Goal: Task Accomplishment & Management: Complete application form

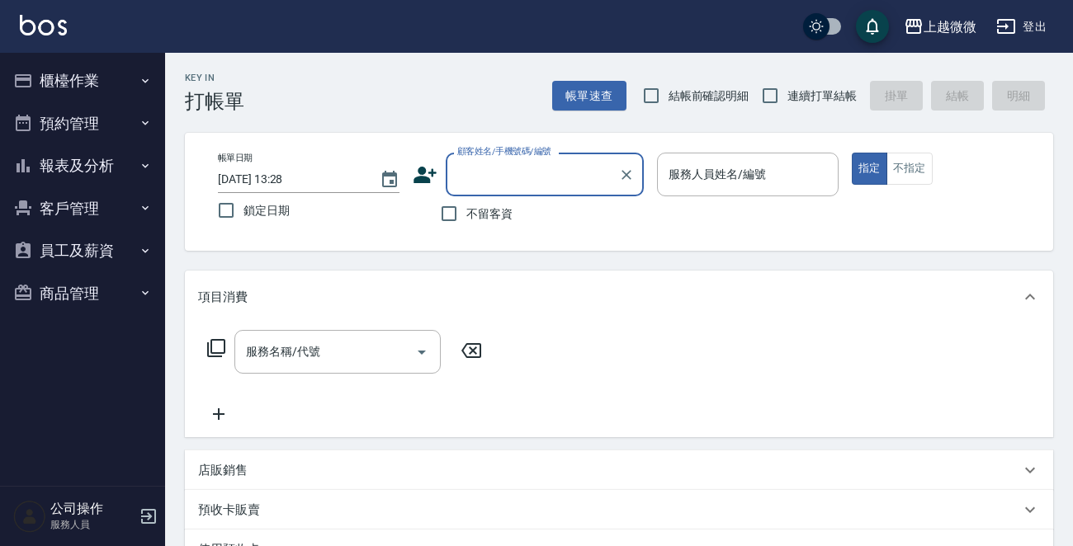
click at [93, 289] on button "商品管理" at bounding box center [83, 293] width 152 height 43
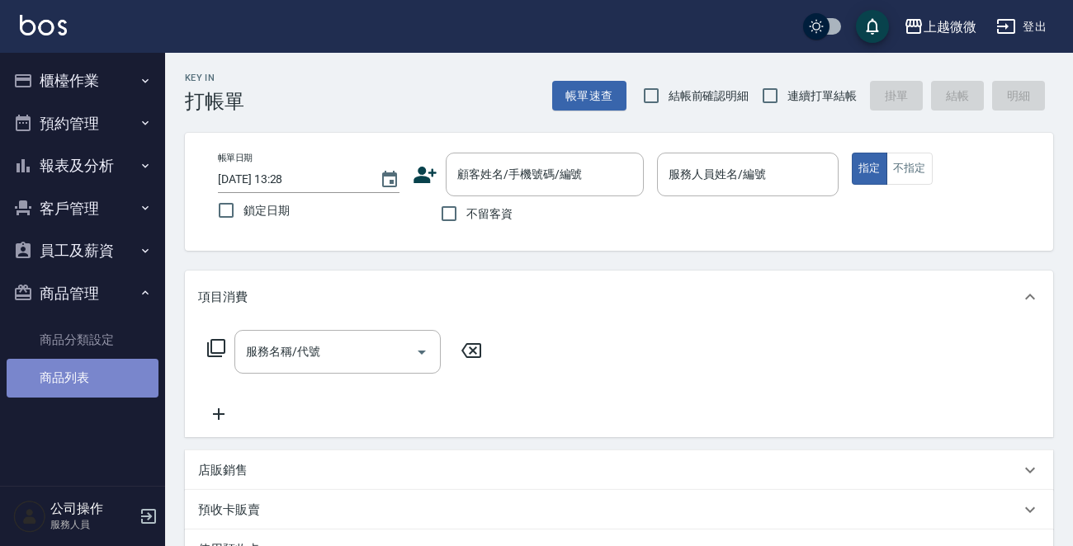
click at [83, 376] on link "商品列表" at bounding box center [83, 378] width 152 height 38
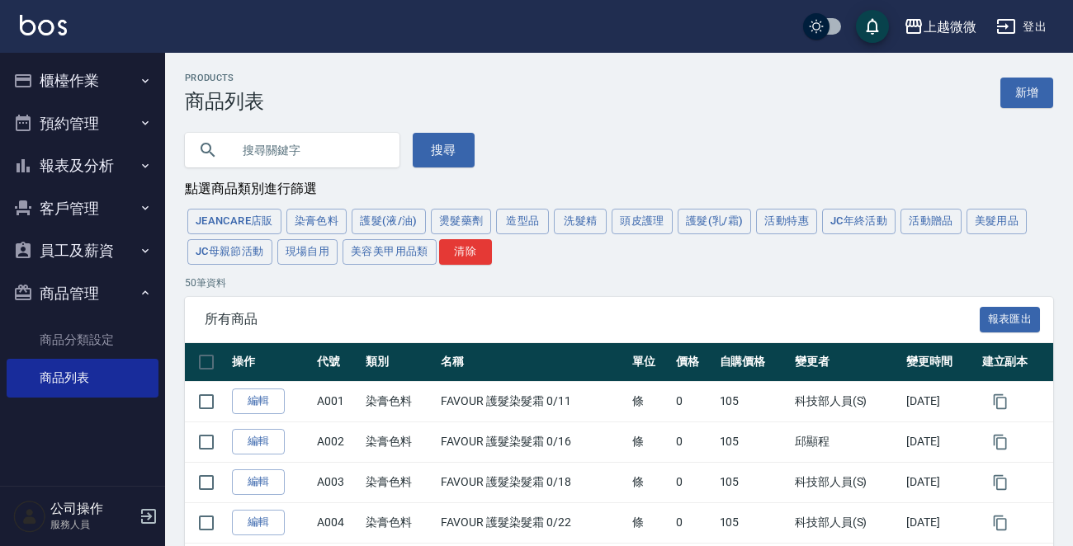
click at [299, 148] on input "text" at bounding box center [308, 150] width 155 height 45
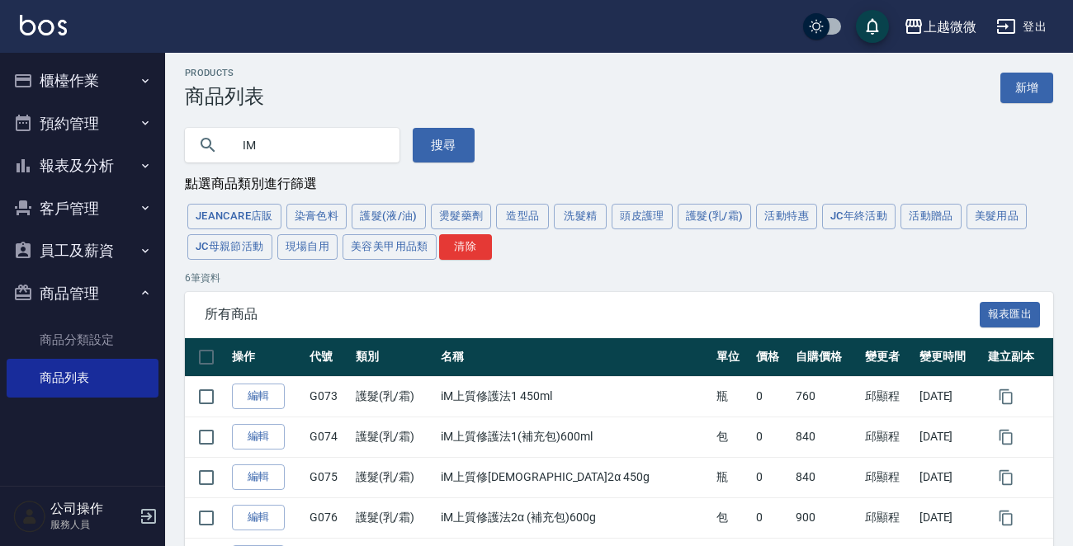
scroll to position [156, 0]
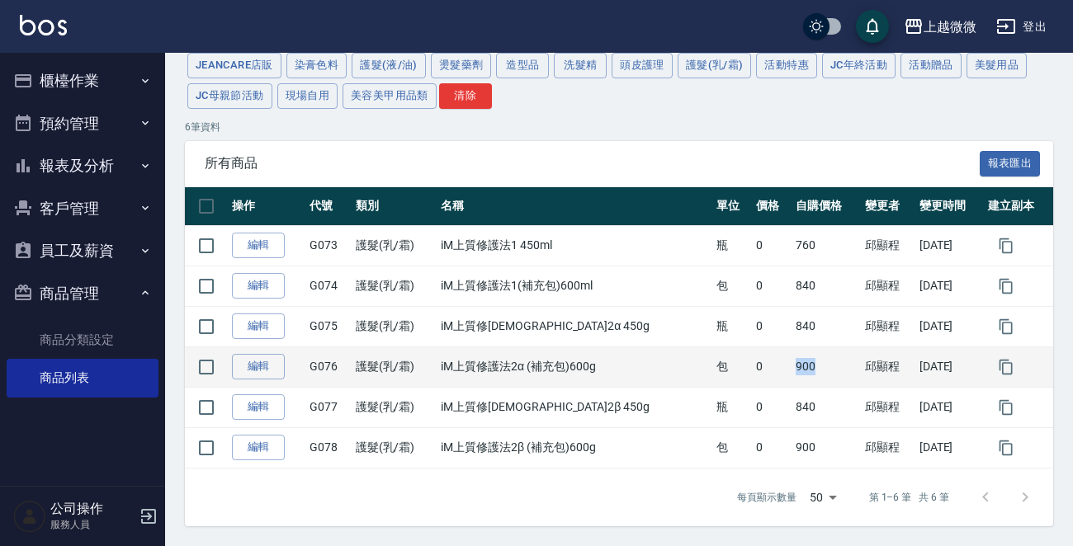
drag, startPoint x: 757, startPoint y: 370, endPoint x: 781, endPoint y: 370, distance: 23.9
click at [791, 370] on td "900" at bounding box center [825, 367] width 69 height 40
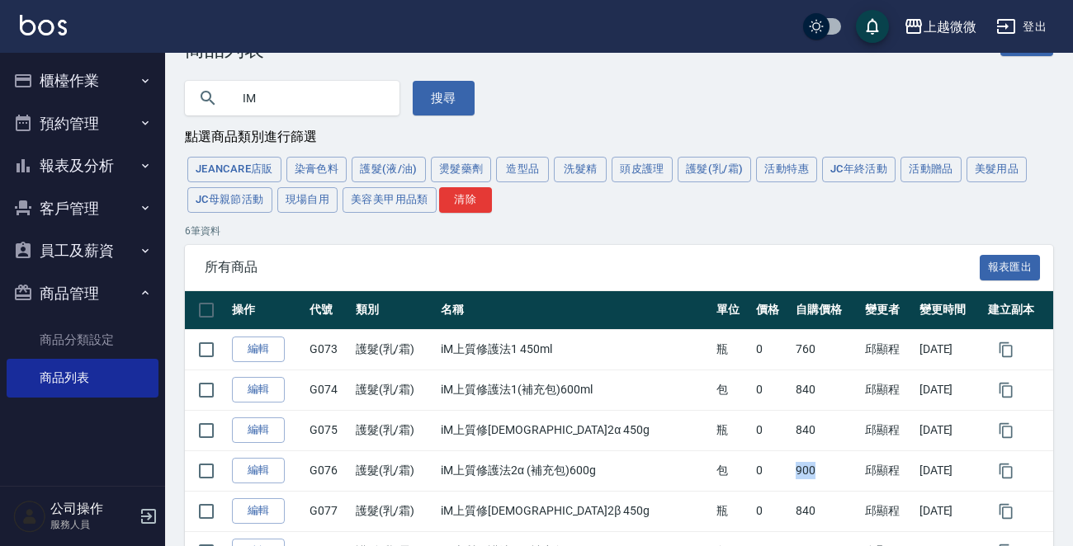
scroll to position [0, 0]
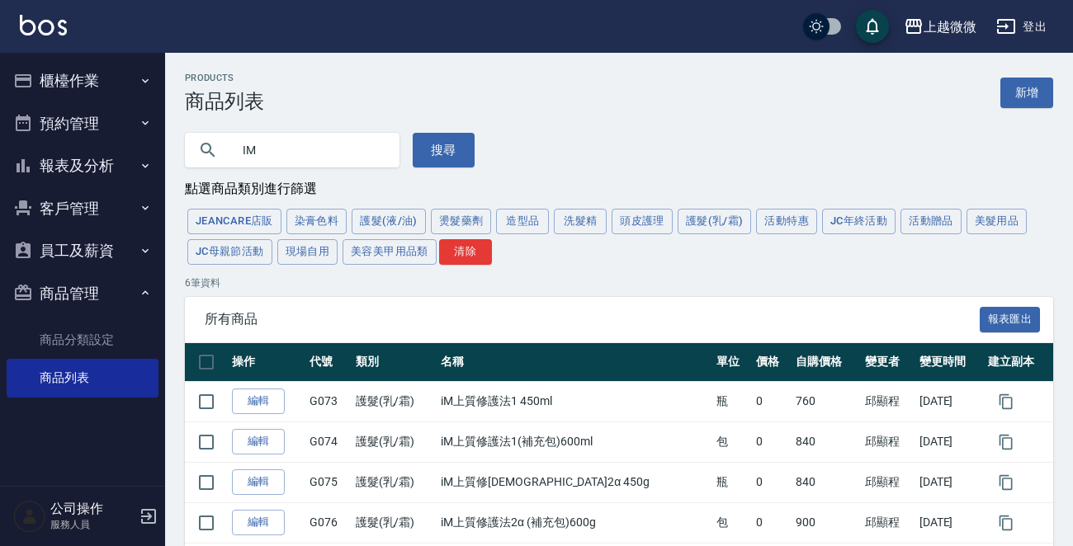
click at [309, 138] on input "IM" at bounding box center [308, 150] width 155 height 45
type input "I"
type input "g"
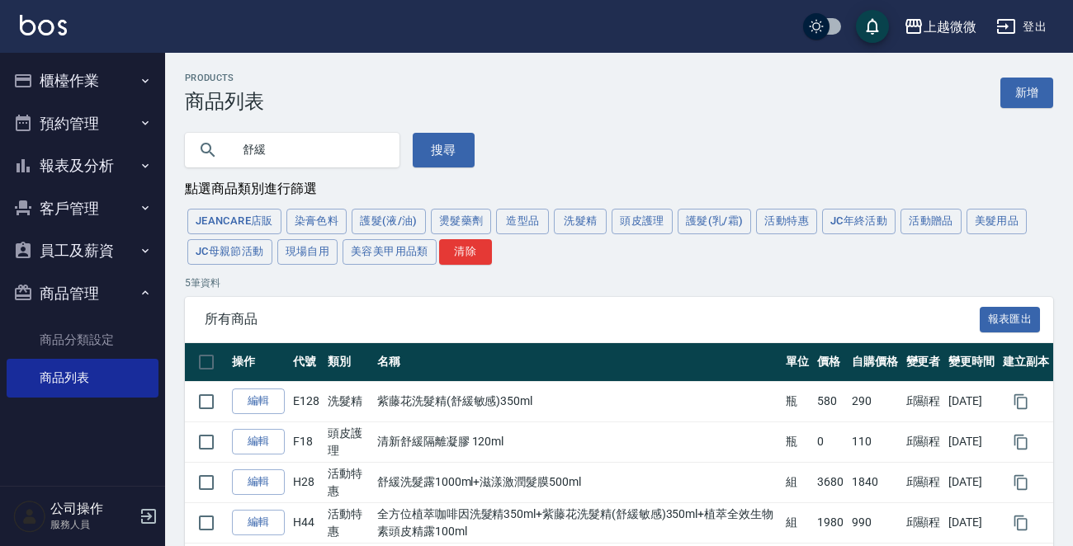
click at [289, 149] on input "舒緩" at bounding box center [308, 150] width 155 height 45
drag, startPoint x: 322, startPoint y: 149, endPoint x: 0, endPoint y: 160, distance: 322.0
click at [0, 160] on div "上越微微 登出 櫃檯作業 打帳單 帳單列表 現金收支登錄 材料自購登錄 掃碼打卡 預約管理 預約管理 單日預約紀錄 單週預約紀錄 報表及分析 報表目錄 店家日…" at bounding box center [536, 331] width 1073 height 662
type input "MS3"
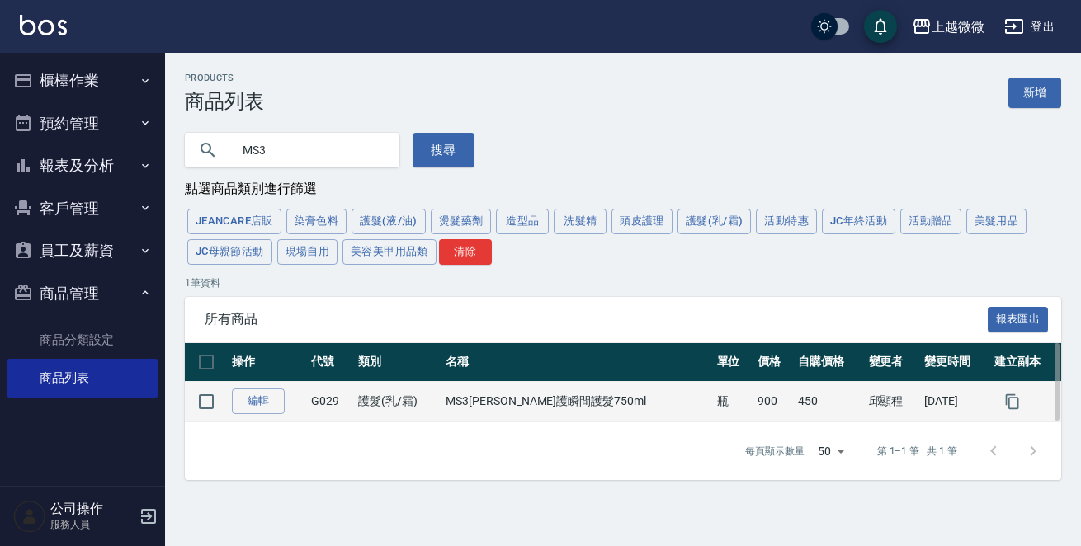
click at [441, 418] on td "護髮(乳/霜)" at bounding box center [397, 401] width 87 height 40
drag, startPoint x: 460, startPoint y: 395, endPoint x: 607, endPoint y: 411, distance: 147.7
click at [607, 411] on td "MS3潤澤修護瞬間護髮750ml" at bounding box center [576, 401] width 271 height 40
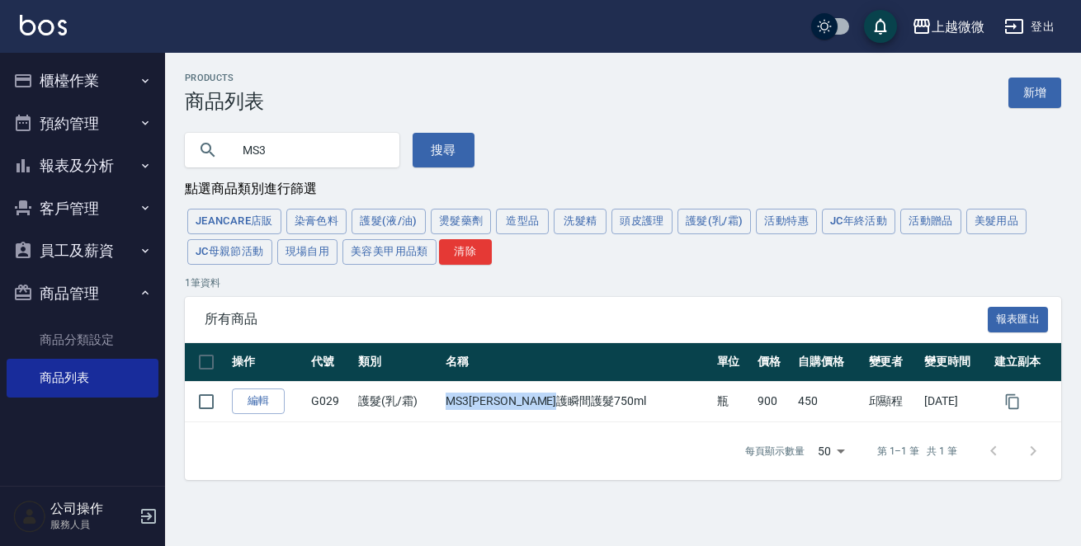
copy td "MS3潤澤修護瞬間護髮750ml"
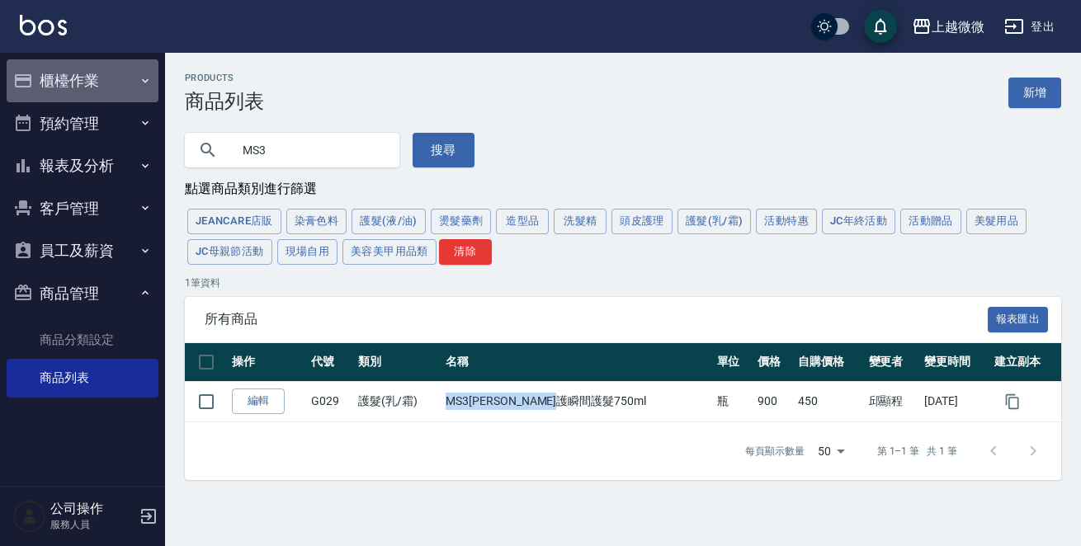
click at [87, 79] on button "櫃檯作業" at bounding box center [83, 80] width 152 height 43
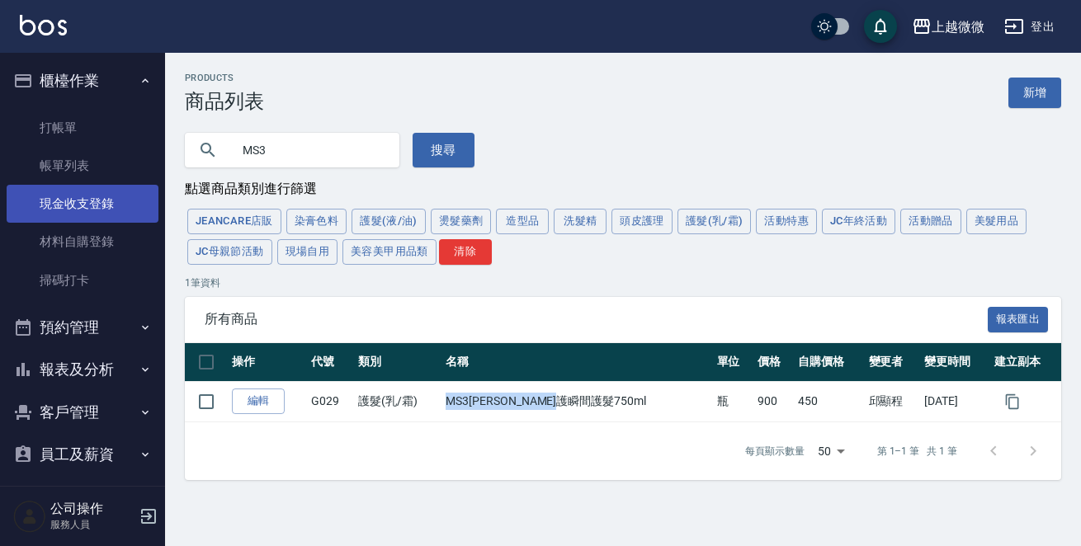
click at [93, 205] on link "現金收支登錄" at bounding box center [83, 204] width 152 height 38
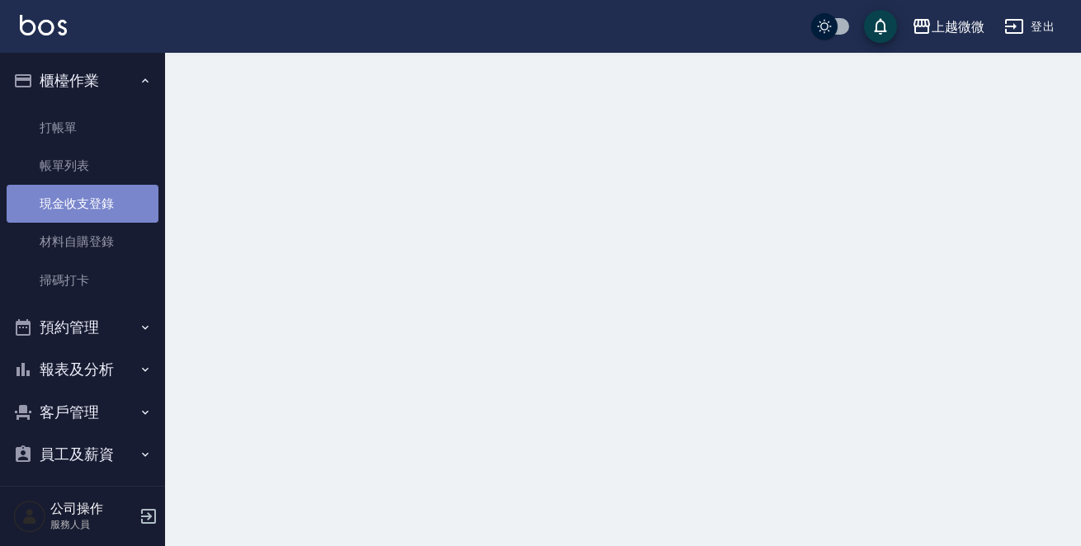
click at [93, 205] on link "現金收支登錄" at bounding box center [83, 204] width 152 height 38
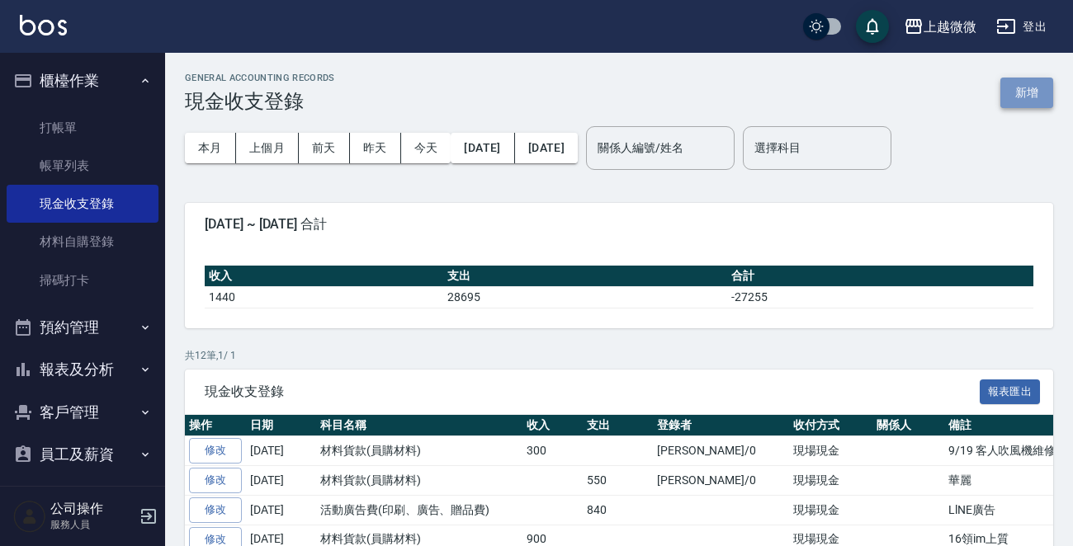
click at [1031, 99] on button "新增" at bounding box center [1026, 93] width 53 height 31
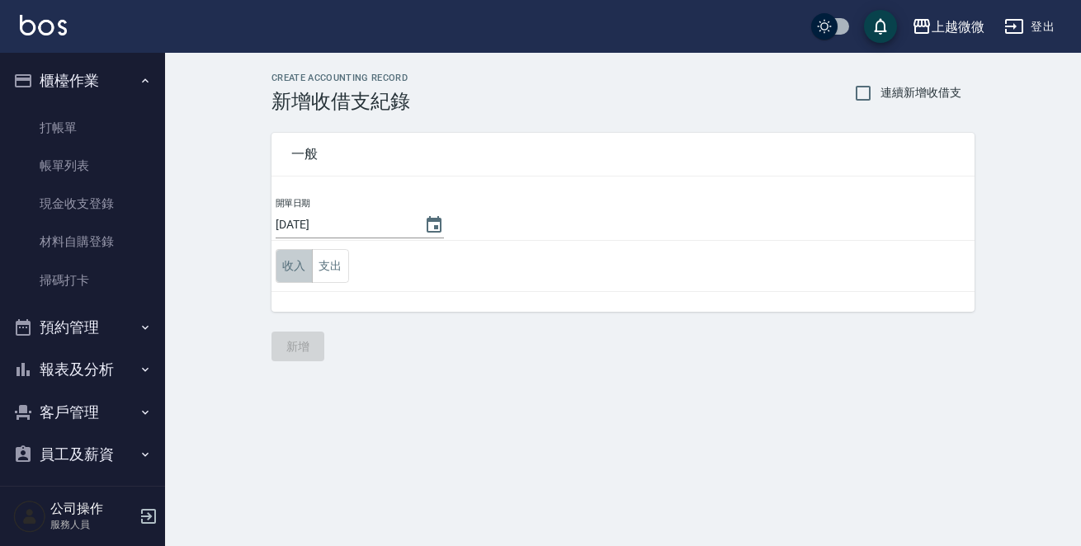
click at [277, 262] on button "收入" at bounding box center [294, 266] width 37 height 34
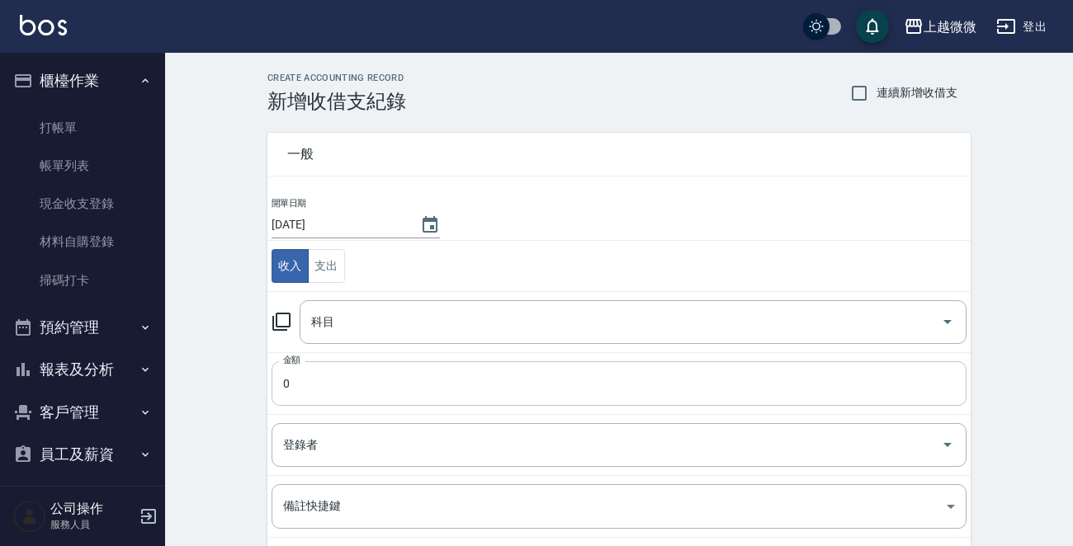
click at [361, 398] on input "0" at bounding box center [618, 383] width 695 height 45
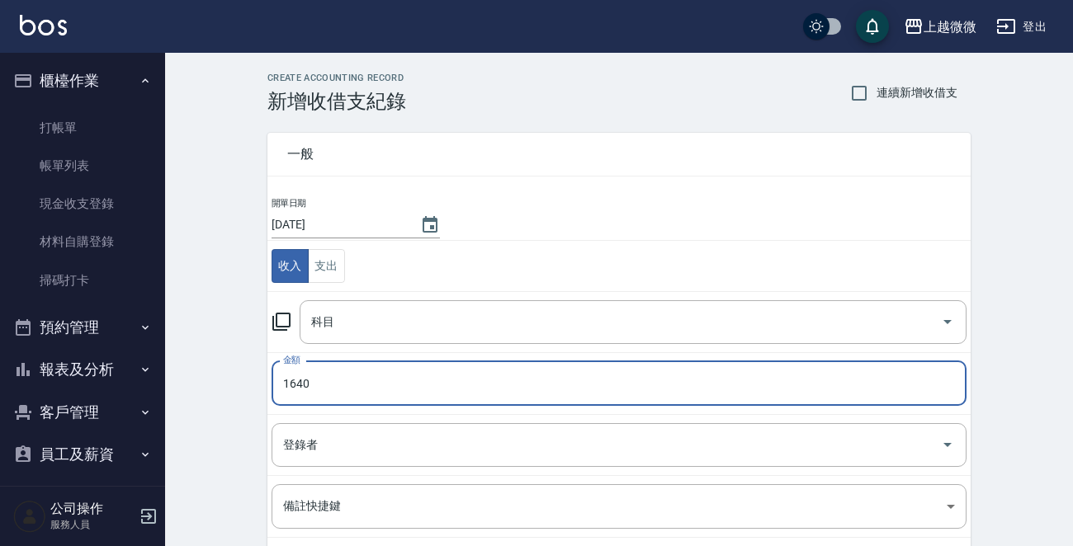
type input "1640"
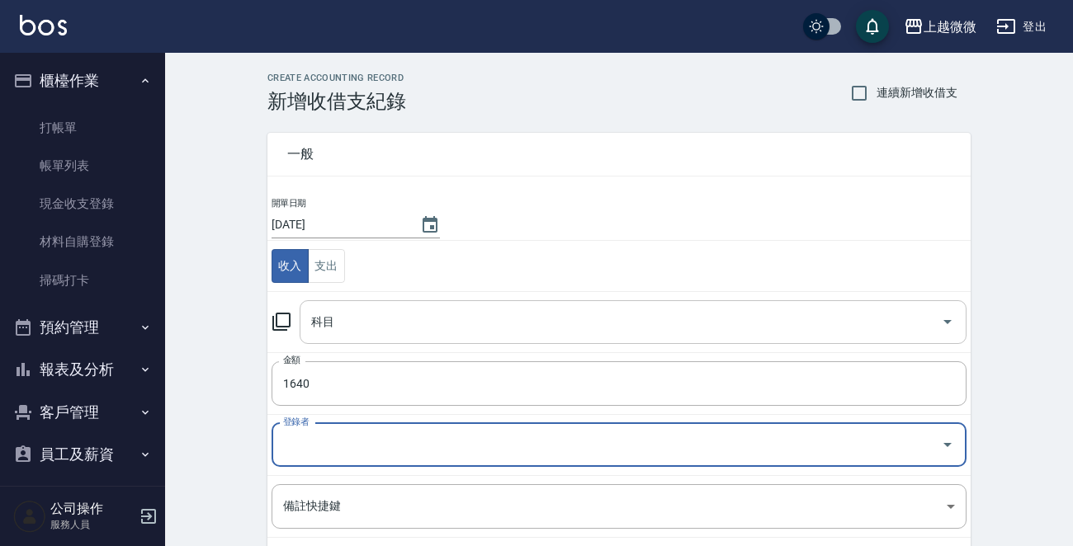
click at [394, 320] on input "科目" at bounding box center [620, 322] width 627 height 29
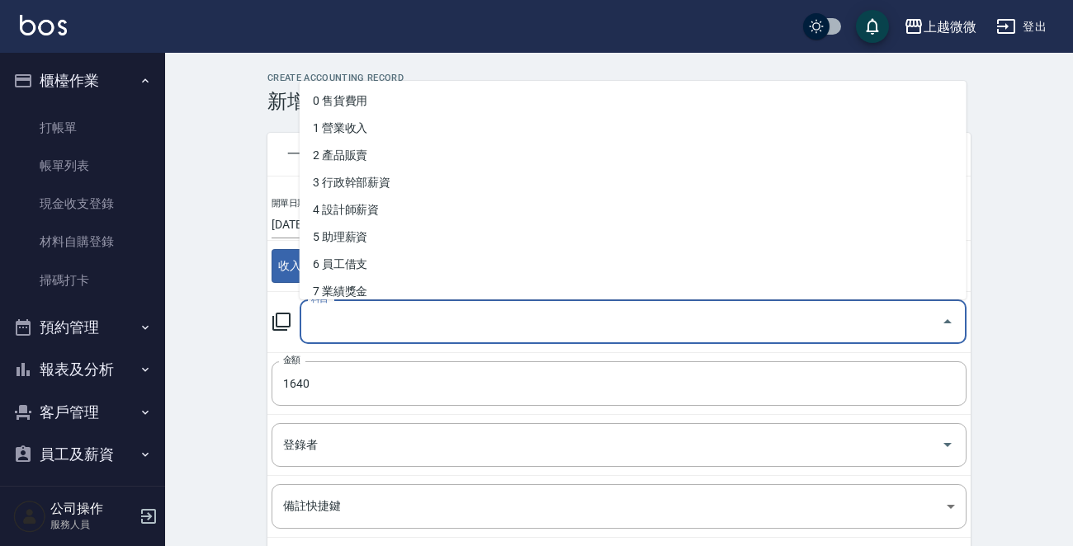
type input "h"
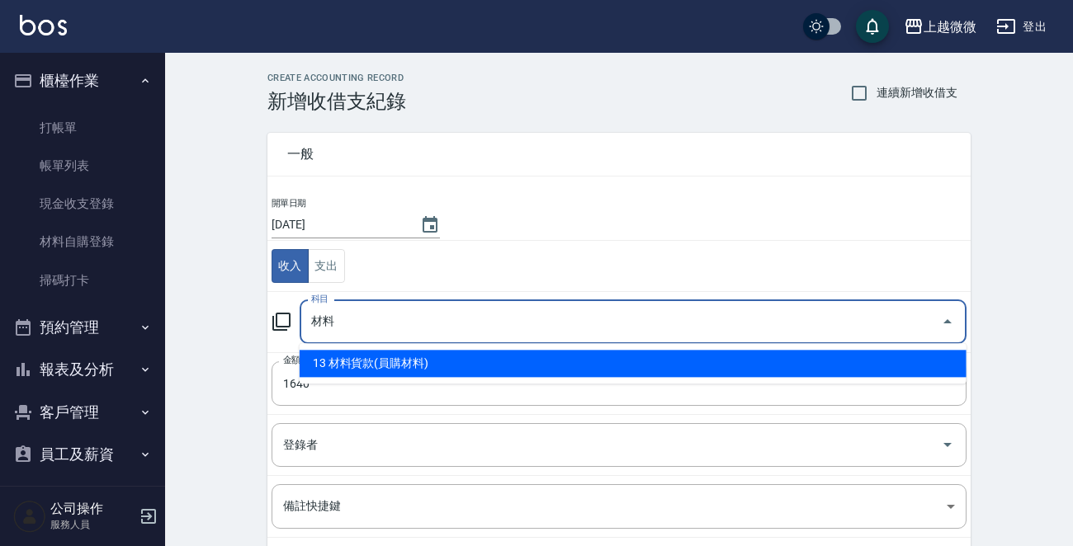
click at [428, 367] on li "13 材料貨款(員購材料)" at bounding box center [633, 363] width 667 height 27
type input "13 材料貨款(員購材料)"
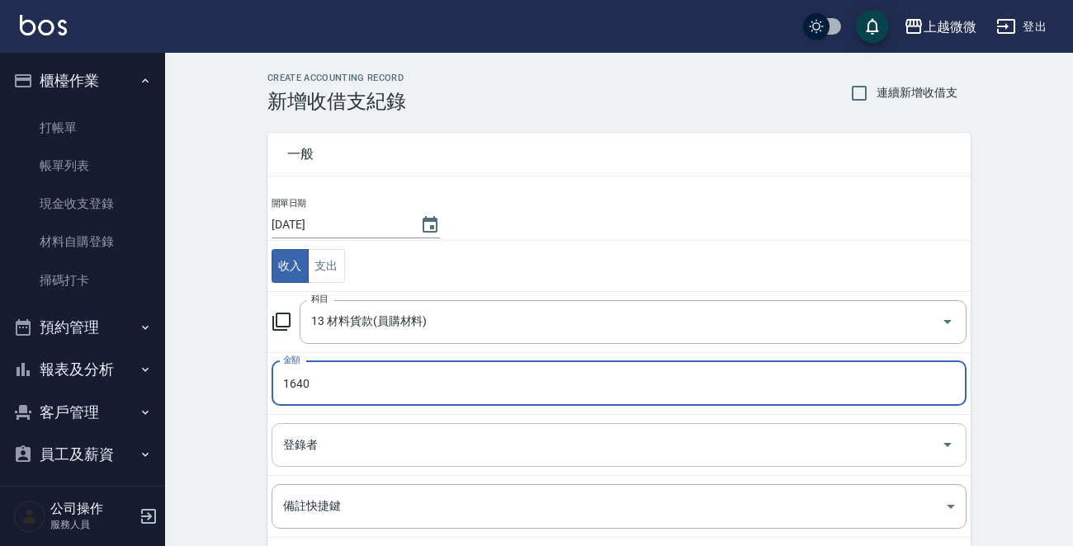
click at [410, 445] on input "登錄者" at bounding box center [606, 445] width 655 height 29
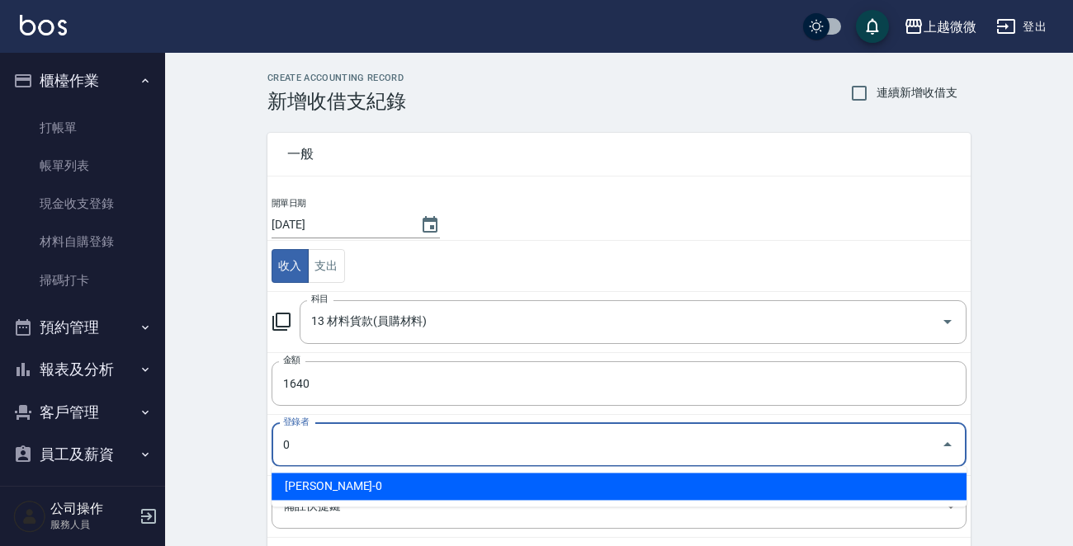
click at [371, 477] on li "邱顯程-0" at bounding box center [618, 486] width 695 height 27
type input "邱顯程-0"
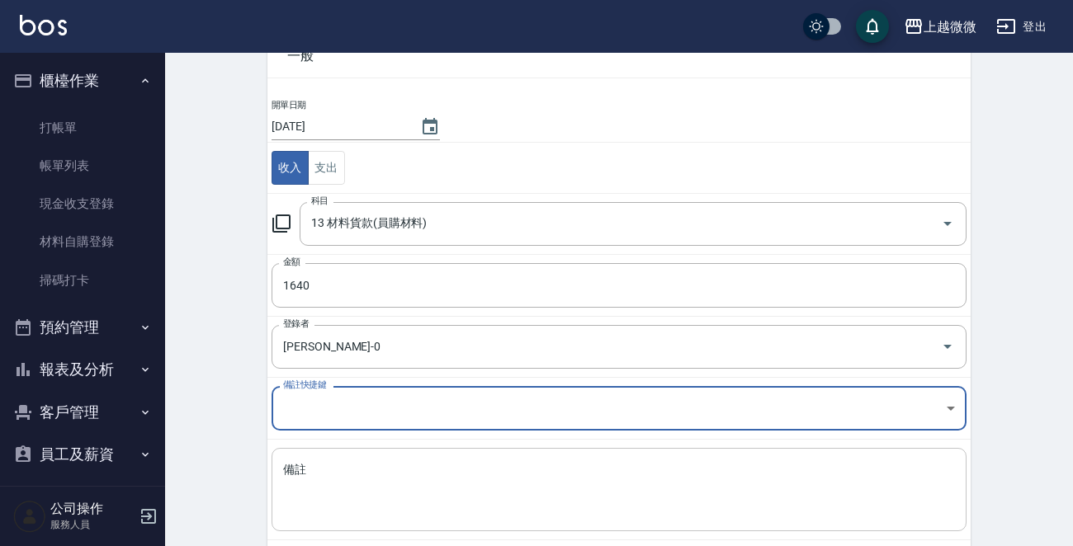
scroll to position [182, 0]
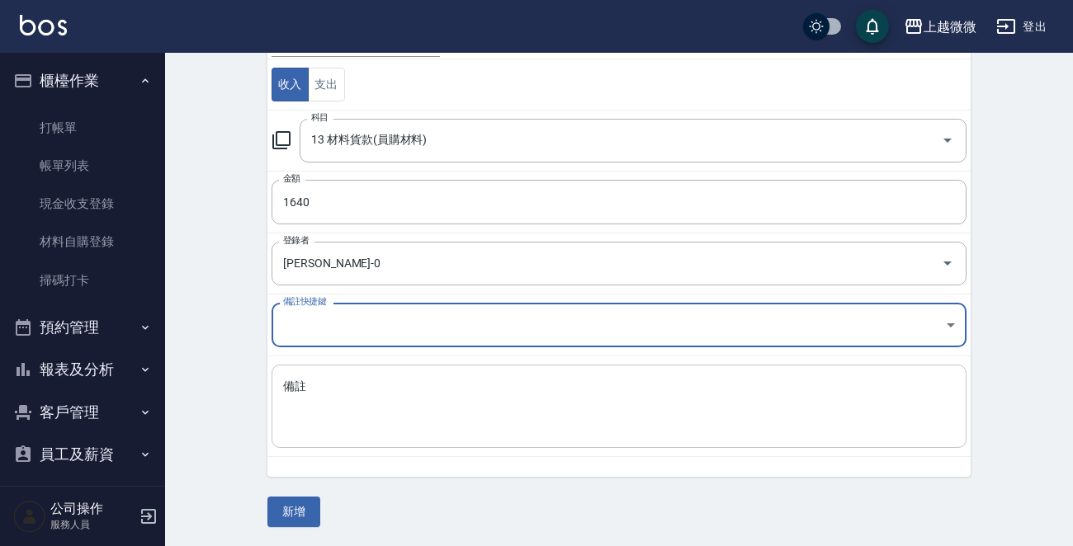
click at [371, 403] on textarea "備註" at bounding box center [619, 407] width 672 height 56
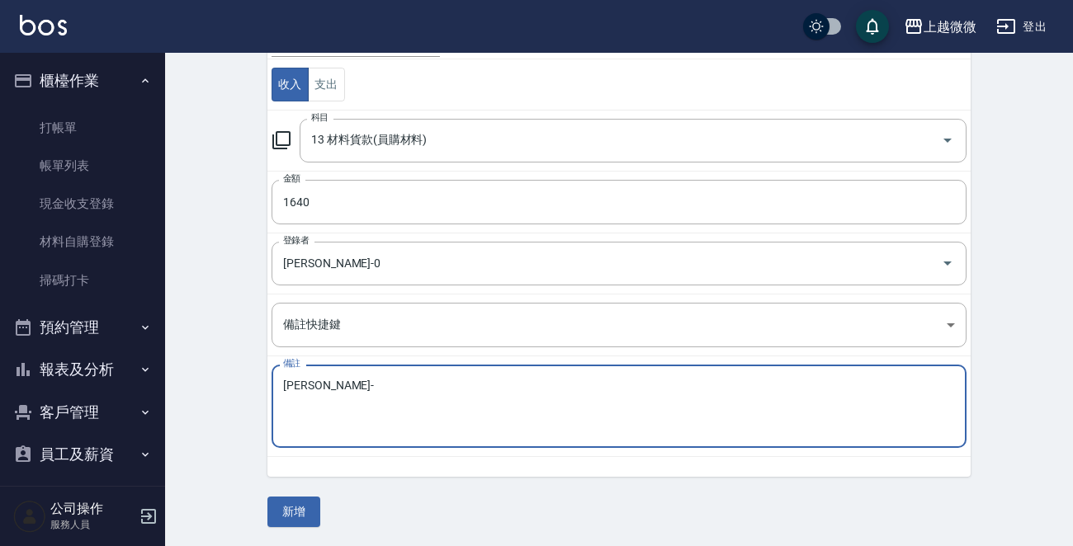
paste textarea "MS3潤澤修護瞬間護髮750ml"
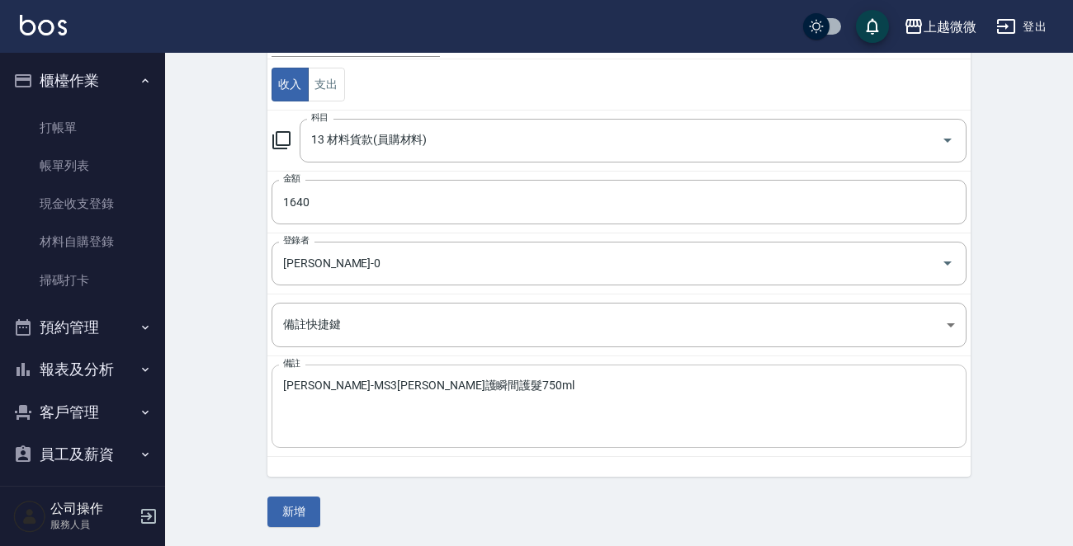
click at [541, 386] on textarea "Annie-MS3潤澤修護瞬間護髮750ml" at bounding box center [619, 407] width 672 height 56
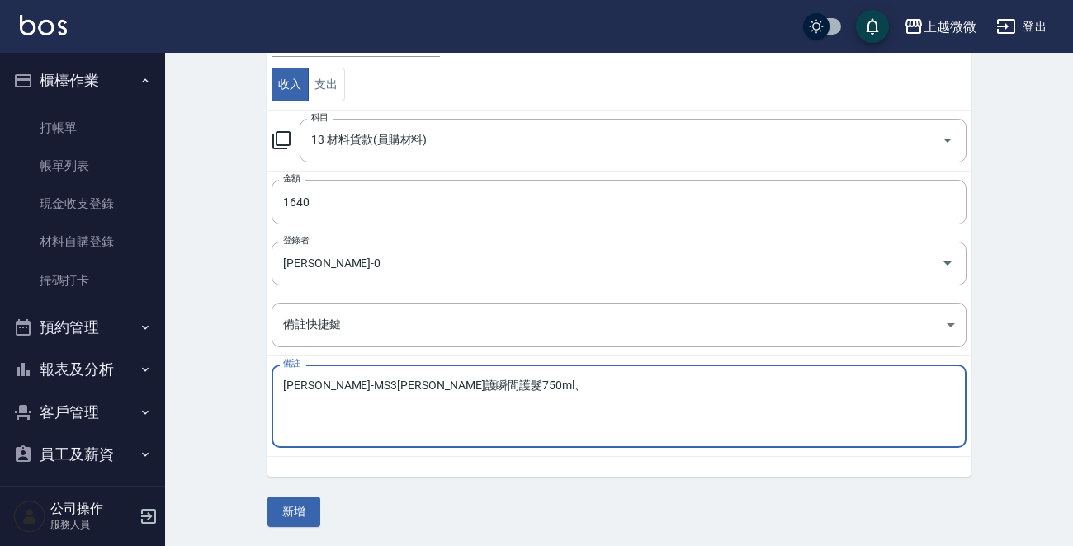
paste textarea "紫藤花洗髮精(舒緩敏感)350ml"
click at [670, 389] on textarea "Annie-MS3潤澤修護瞬間護髮750ml、紫藤花洗髮精(舒緩敏感)350ml" at bounding box center [619, 407] width 672 height 56
paste textarea "iM上質修護法2β (補充包)600g"
click at [458, 387] on textarea "Annie-MS3潤澤修護瞬間護髮750ml、紫藤花洗髮精(舒緩敏感)350mliM上質修護法2β (補充包)600g" at bounding box center [619, 407] width 672 height 56
click at [618, 384] on textarea "Annie-MS3潤澤修護瞬間護髮750ml、紫藤花洗髮精(舒緩敏感)350mliM上質修護法2β (補充包)600g" at bounding box center [619, 407] width 672 height 56
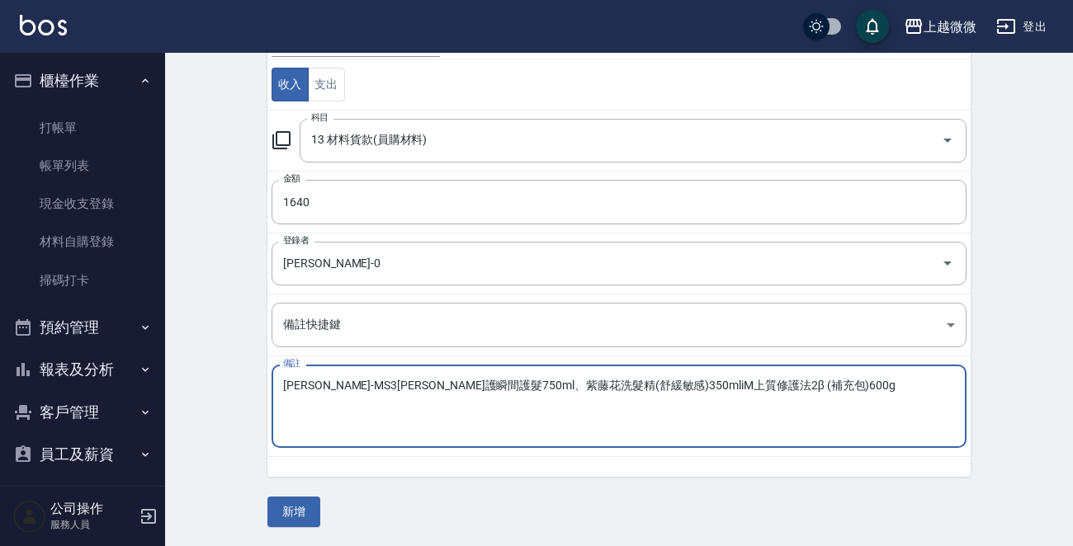
paste textarea "、"
type textarea "Annie-MS3潤澤修護瞬間護髮750ml、紫藤花洗髮精(舒緩敏感)350ml、iM上質修護法2β (補充包)600g"
click at [289, 511] on button "新增" at bounding box center [293, 512] width 53 height 31
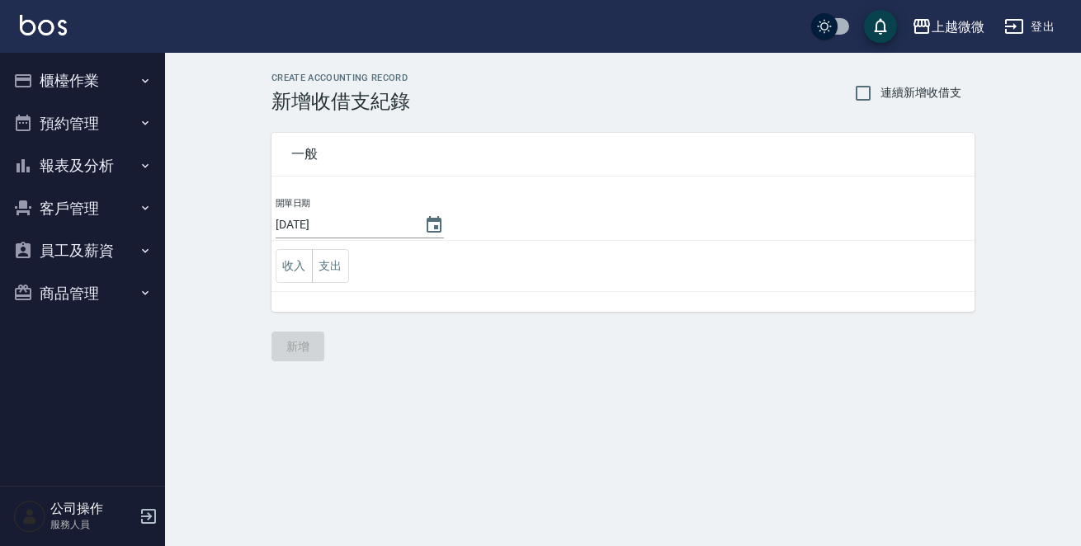
click at [83, 290] on button "商品管理" at bounding box center [83, 293] width 152 height 43
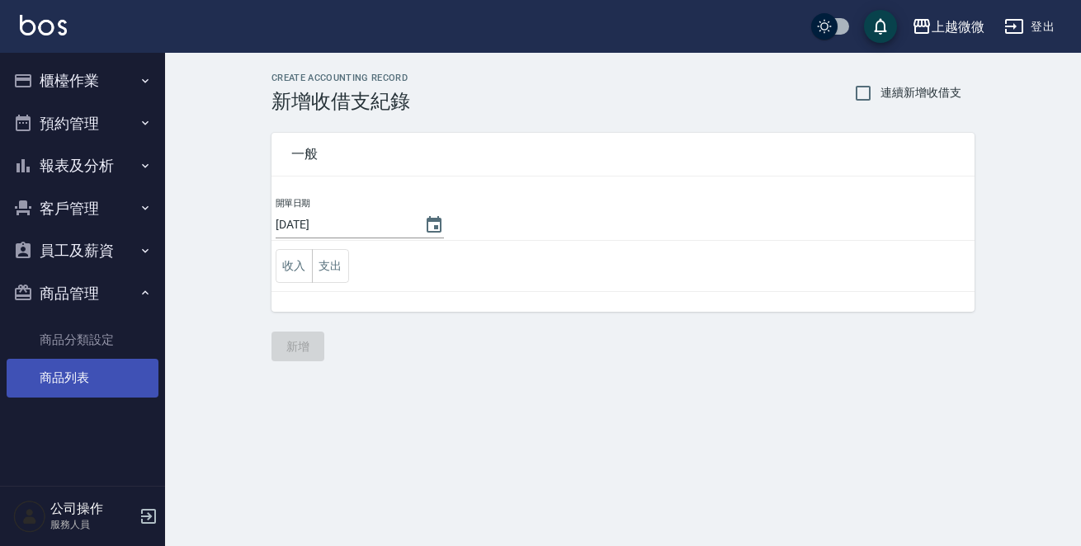
click at [77, 383] on link "商品列表" at bounding box center [83, 378] width 152 height 38
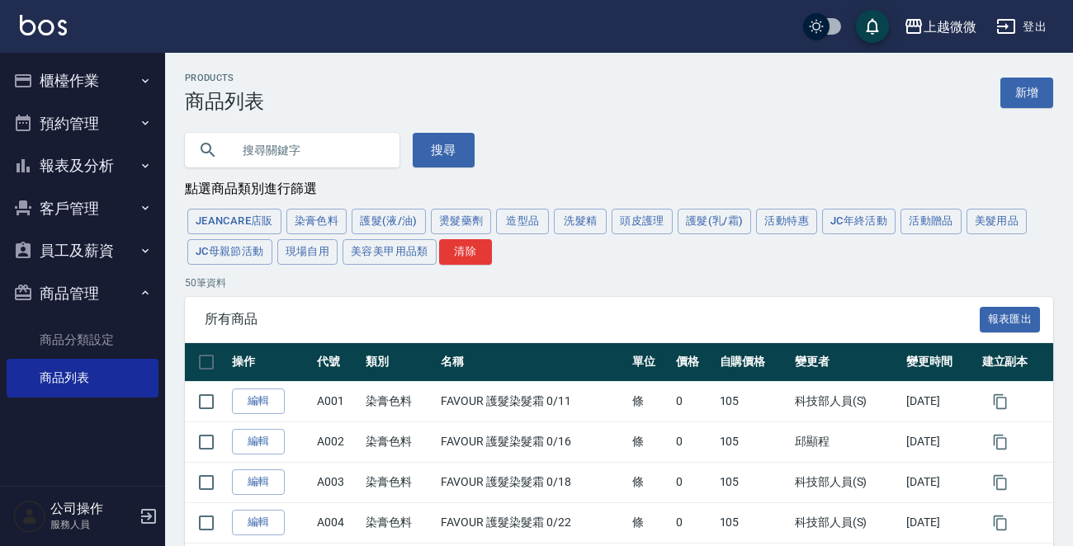
click at [296, 145] on input "text" at bounding box center [308, 150] width 155 height 45
type input "G"
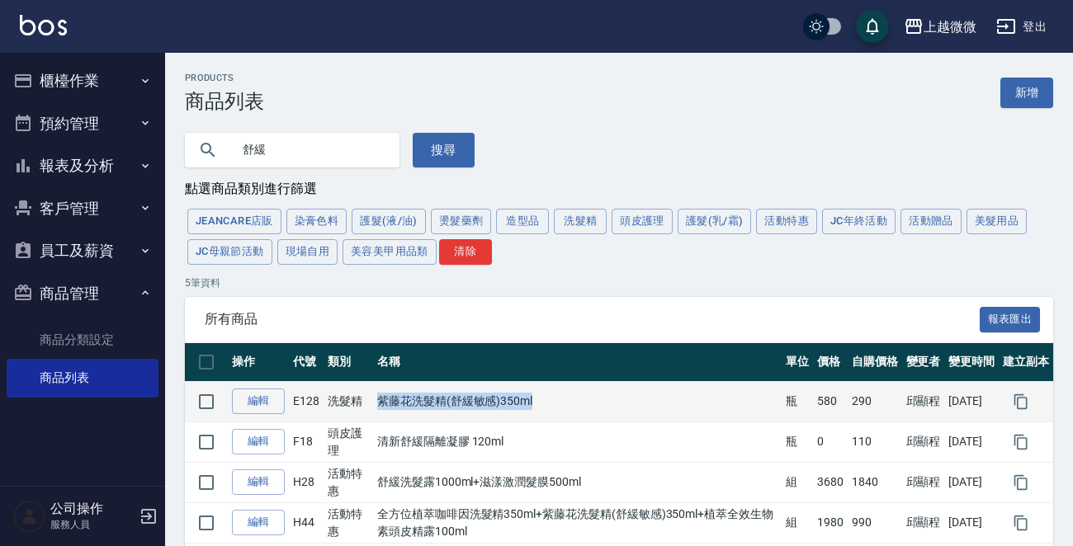
drag, startPoint x: 553, startPoint y: 399, endPoint x: 377, endPoint y: 407, distance: 175.9
click at [377, 407] on td "紫藤花洗髮精(舒緩敏感)350ml" at bounding box center [577, 401] width 408 height 40
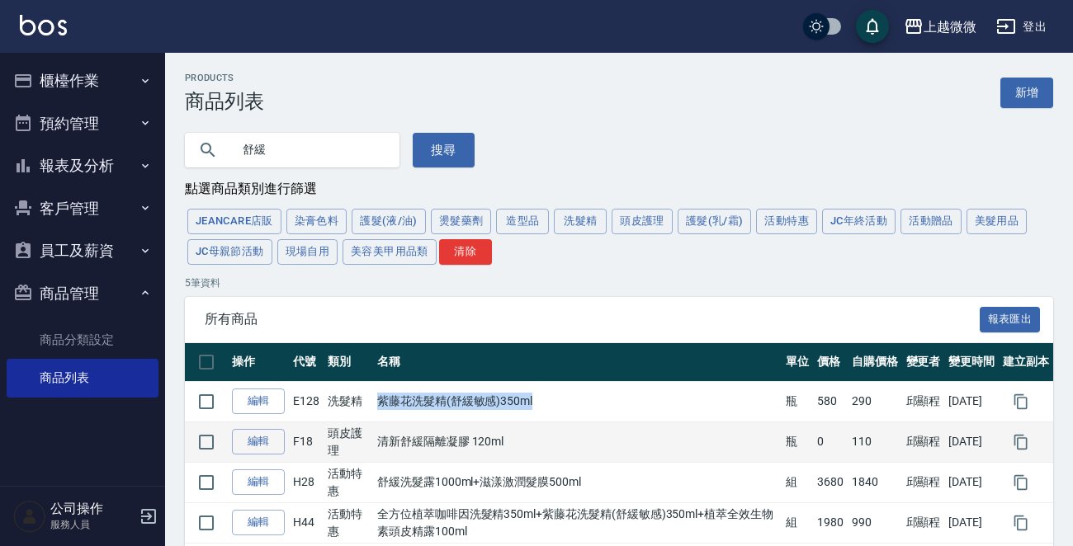
copy td "紫藤花洗髮精(舒緩敏感)350ml"
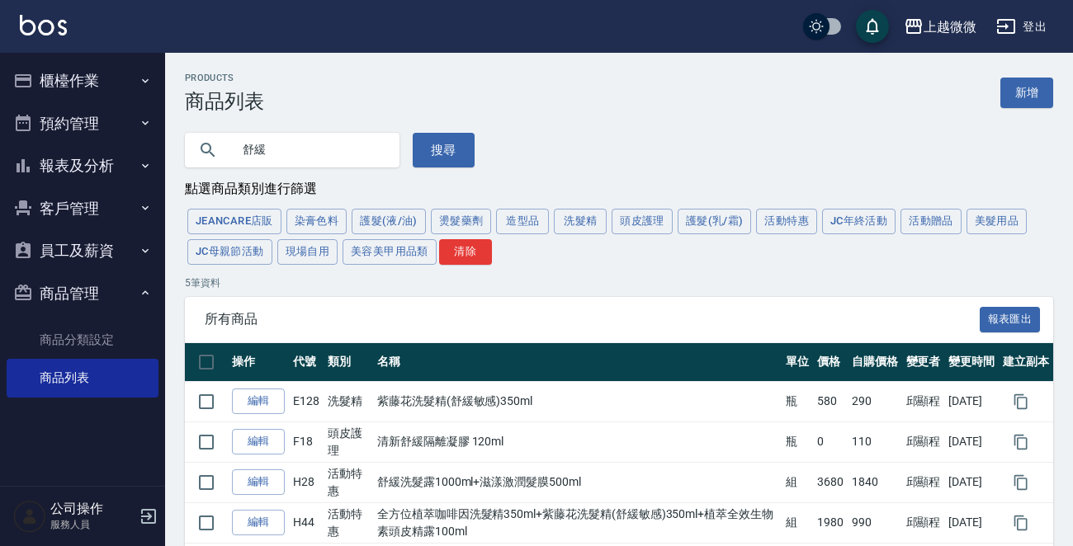
click at [318, 144] on input "舒緩" at bounding box center [308, 150] width 155 height 45
type input "[PERSON_NAME]"
type input "補充"
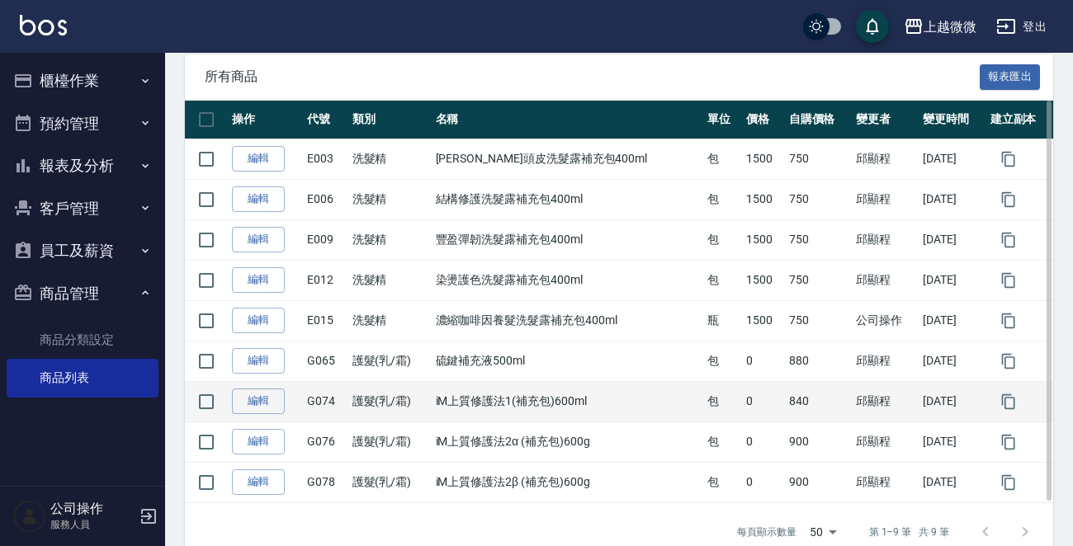
scroll to position [248, 0]
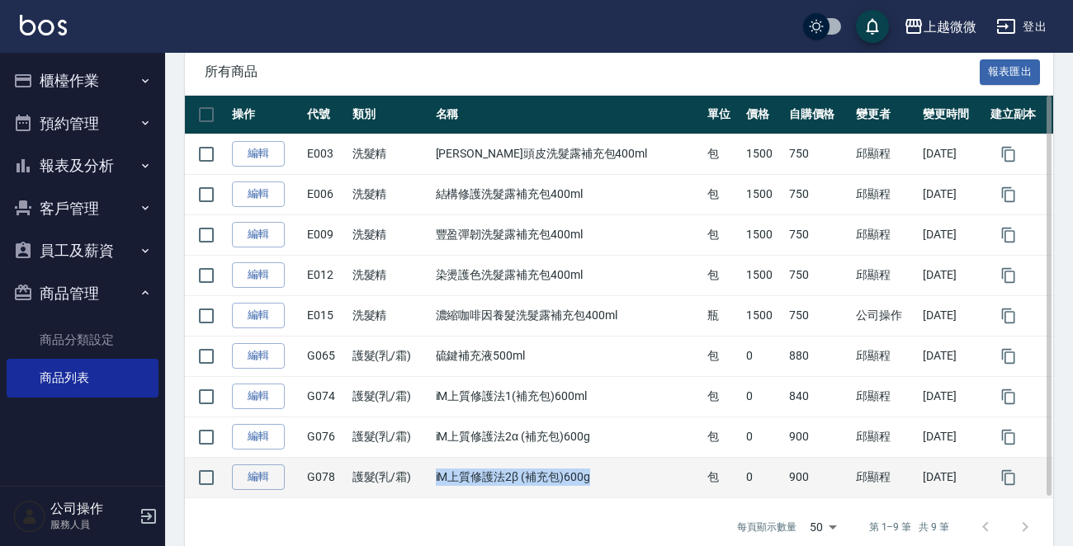
drag, startPoint x: 598, startPoint y: 472, endPoint x: 441, endPoint y: 478, distance: 157.7
click at [441, 478] on td "iM上質修護法2β (補充包)600g" at bounding box center [568, 477] width 272 height 40
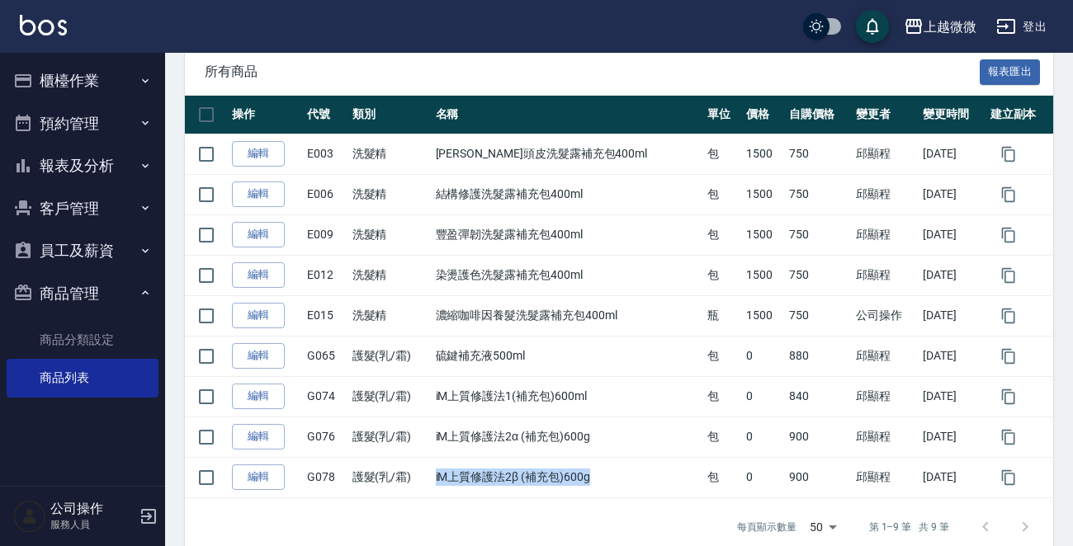
copy td "iM上質修護法2β (補充包)600g"
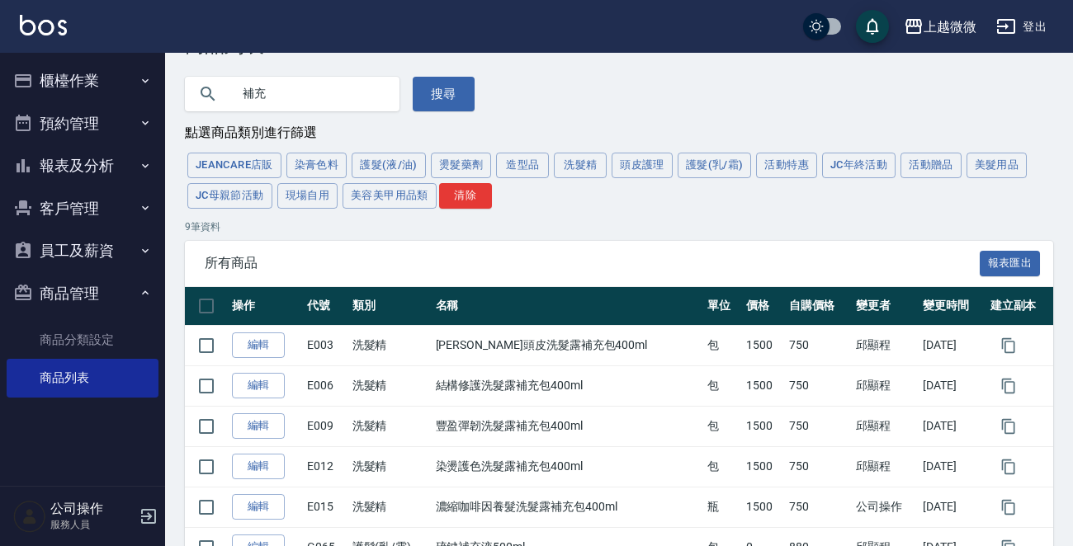
scroll to position [0, 0]
